Goal: Information Seeking & Learning: Learn about a topic

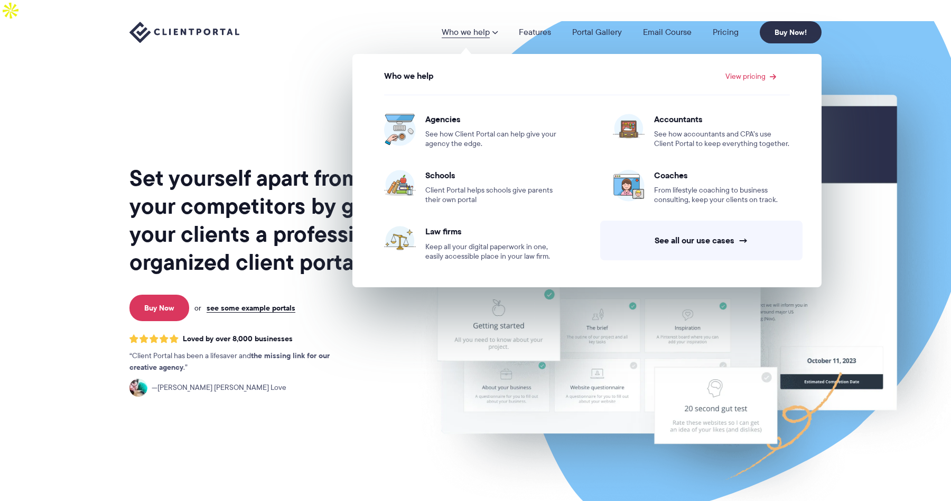
click at [476, 33] on link "Who we help" at bounding box center [470, 32] width 56 height 8
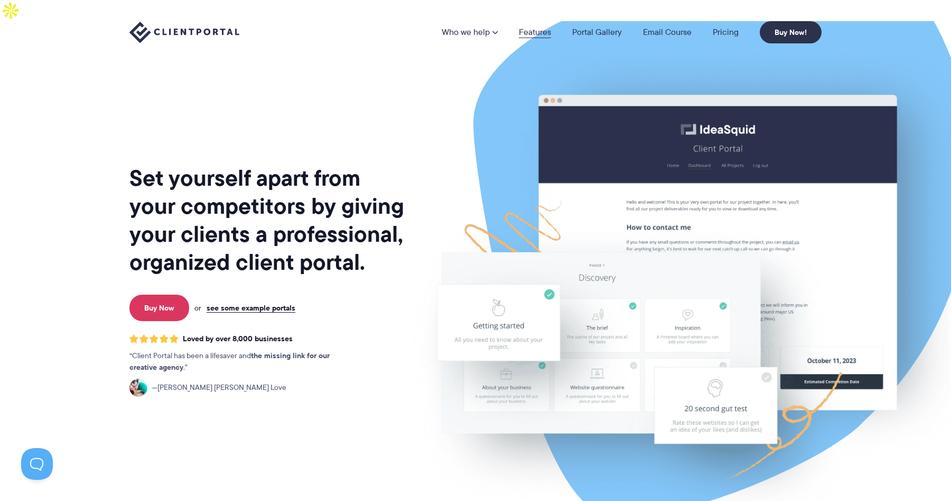
click at [541, 32] on link "Features" at bounding box center [535, 32] width 32 height 8
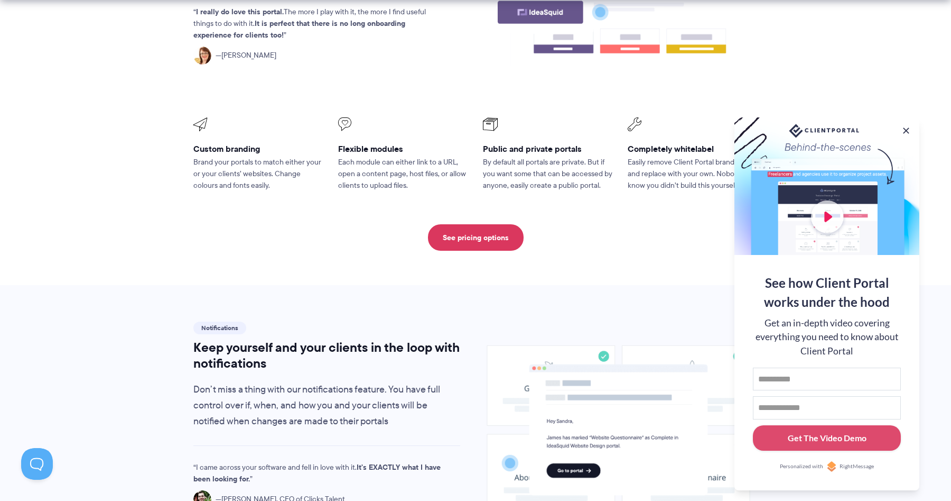
scroll to position [508, 0]
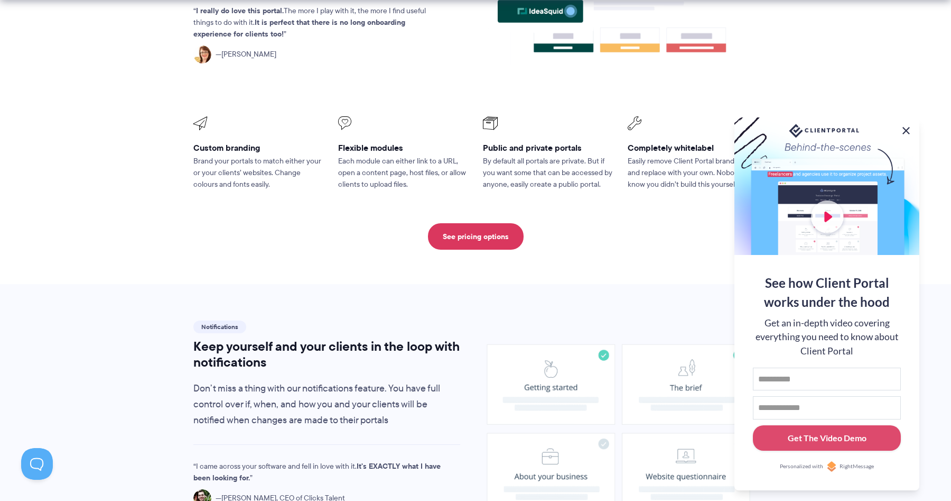
click at [906, 128] on button at bounding box center [906, 130] width 13 height 13
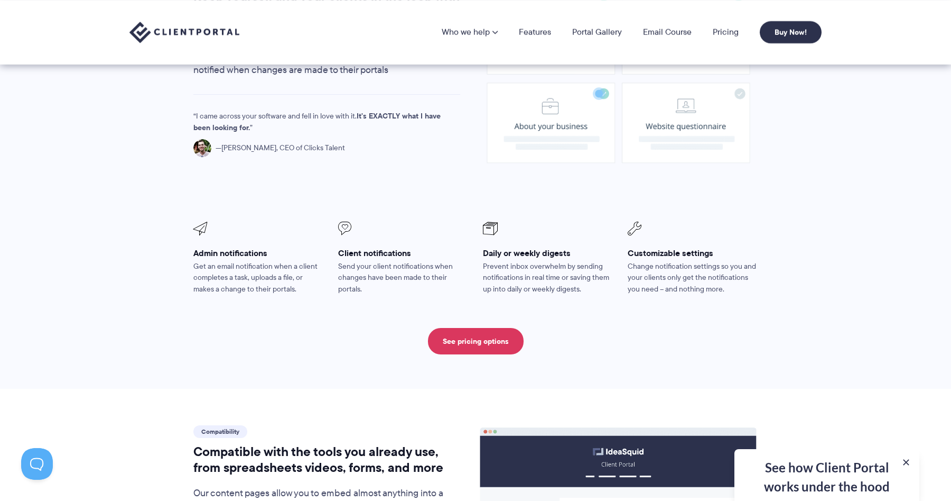
scroll to position [614, 0]
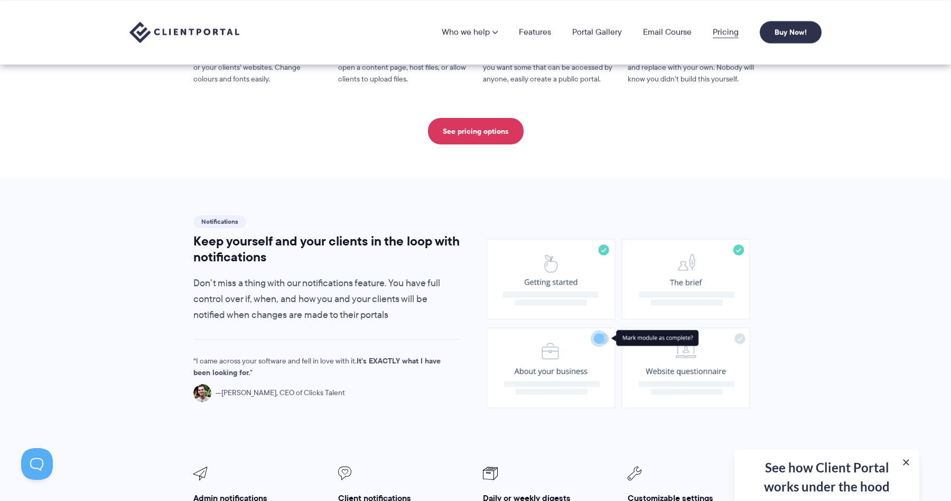
click at [720, 30] on link "Pricing" at bounding box center [726, 32] width 26 height 8
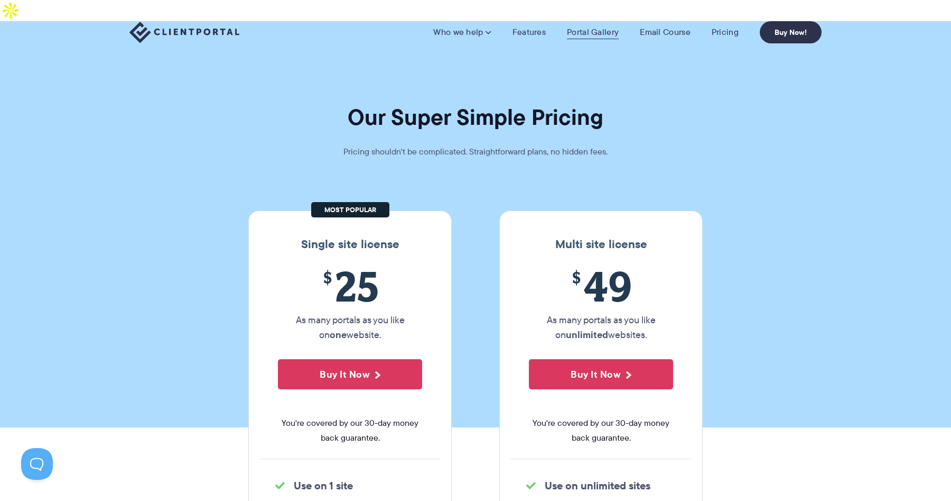
click at [589, 34] on link "Portal Gallery" at bounding box center [593, 32] width 52 height 11
